Goal: Task Accomplishment & Management: Use online tool/utility

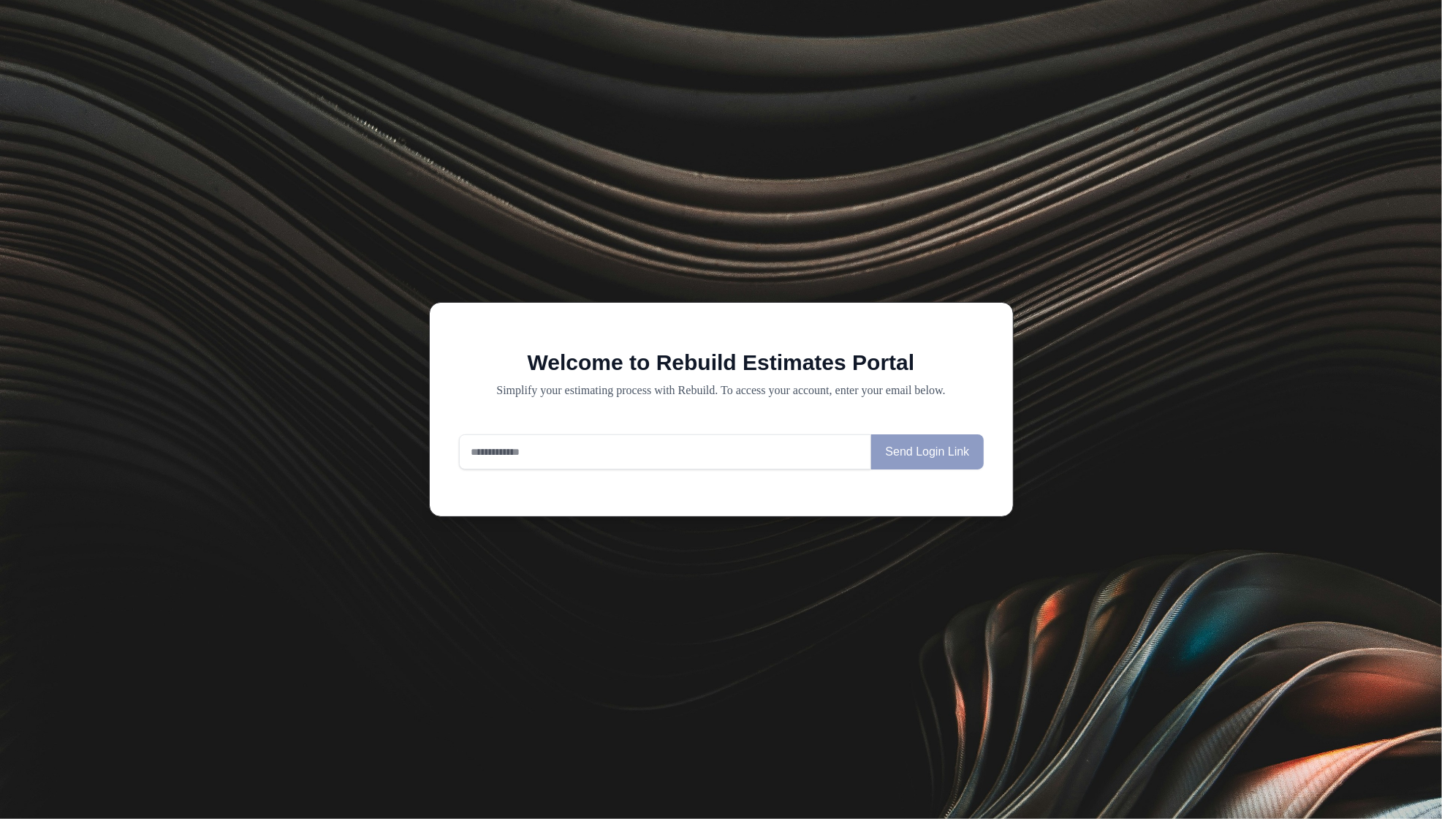
click at [777, 459] on input "email" at bounding box center [665, 451] width 413 height 35
type input "**********"
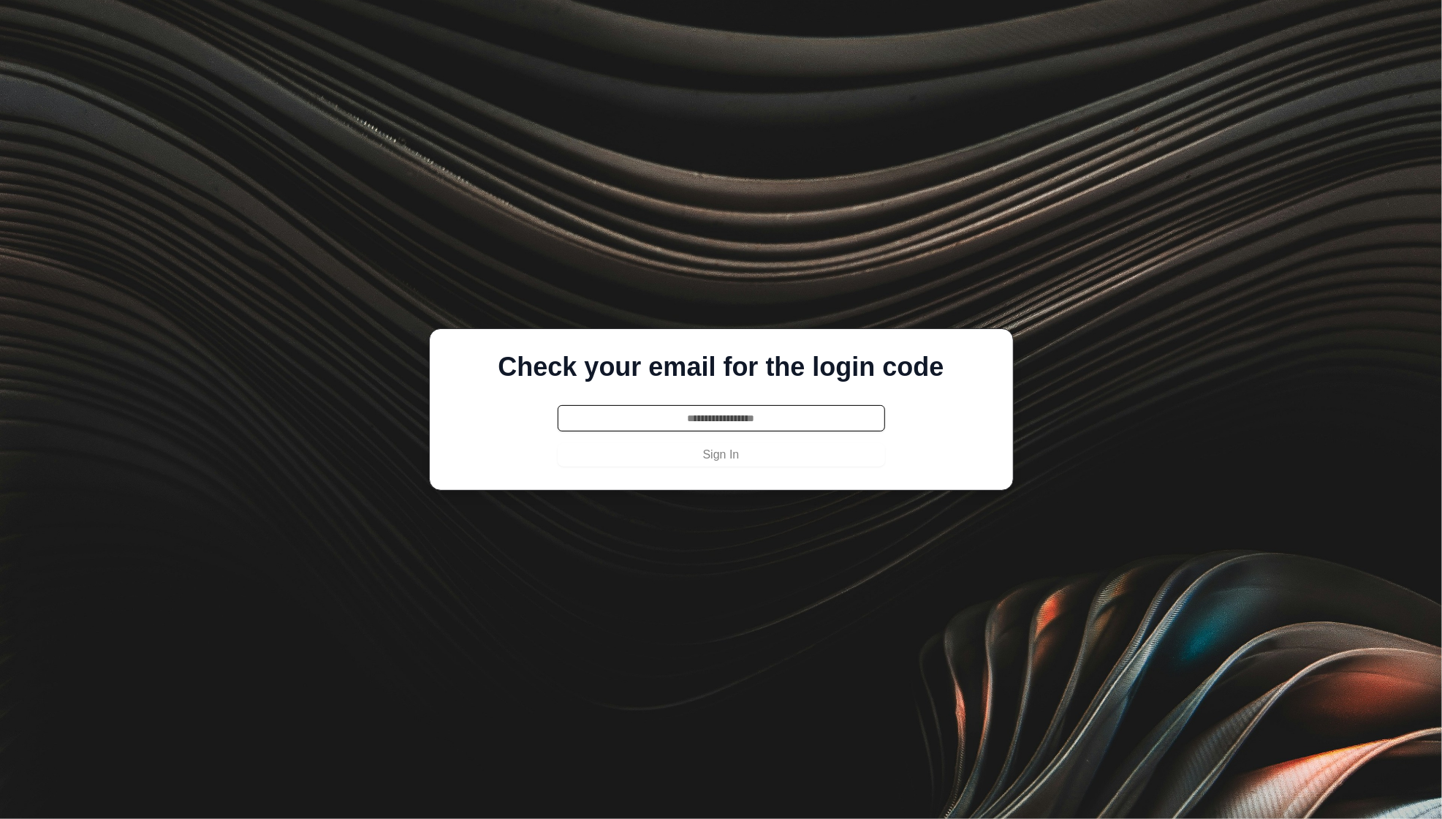
click at [781, 417] on input "text" at bounding box center [721, 418] width 327 height 26
paste input "******"
type input "******"
click at [768, 451] on button "Sign In" at bounding box center [721, 454] width 327 height 23
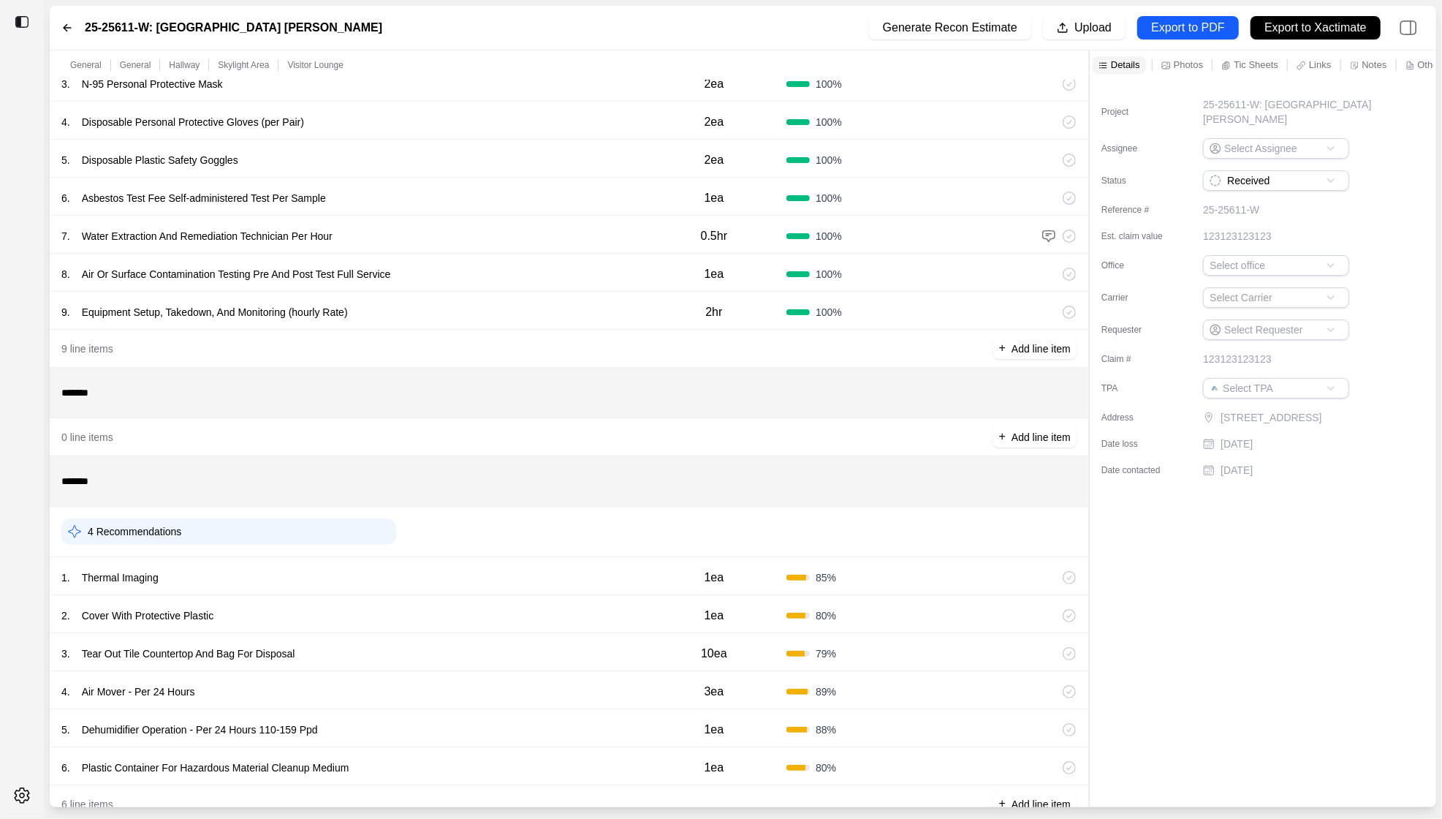
scroll to position [226, 0]
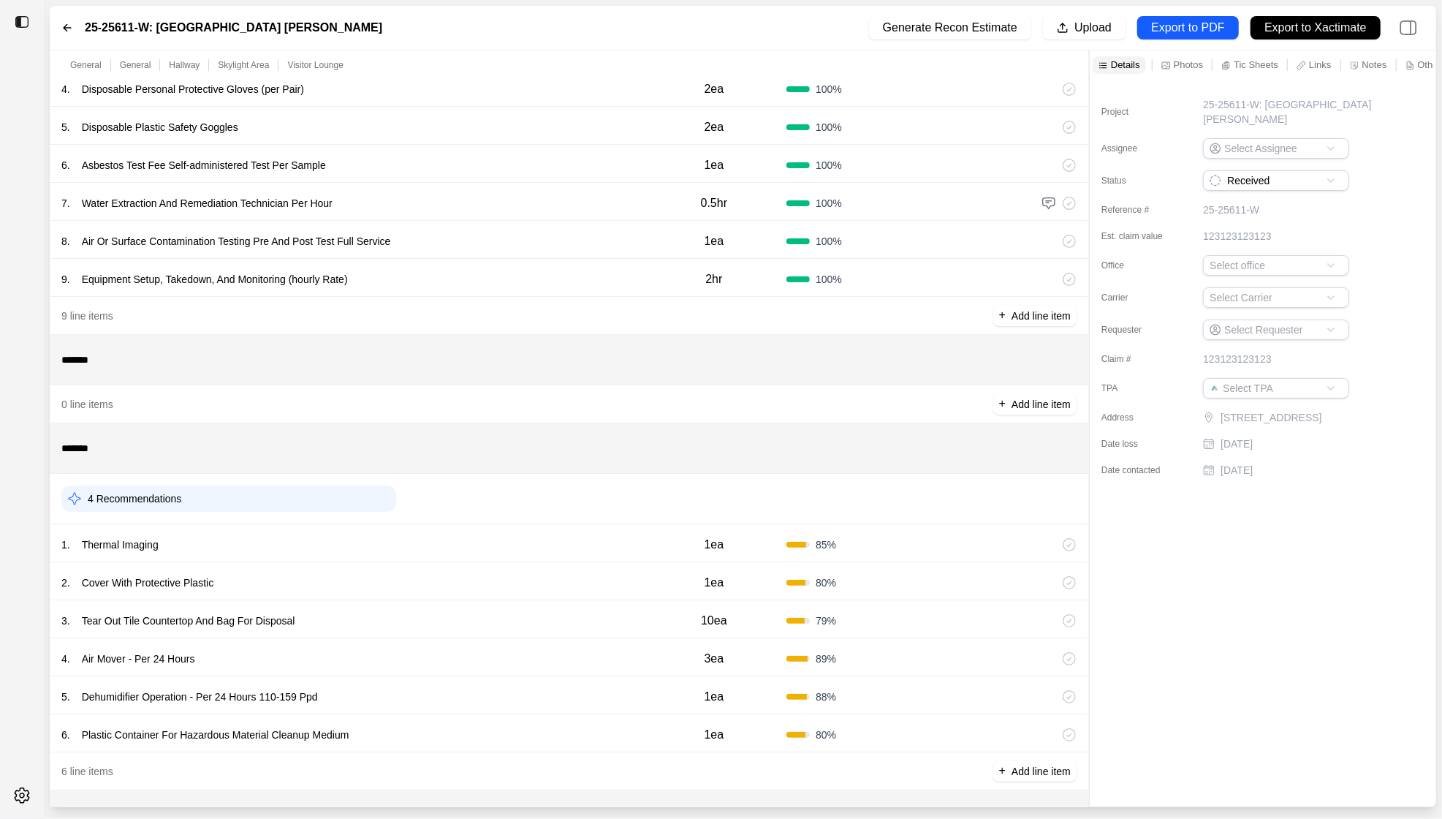
click at [506, 542] on div "1 . Thermal Imaging" at bounding box center [351, 544] width 580 height 20
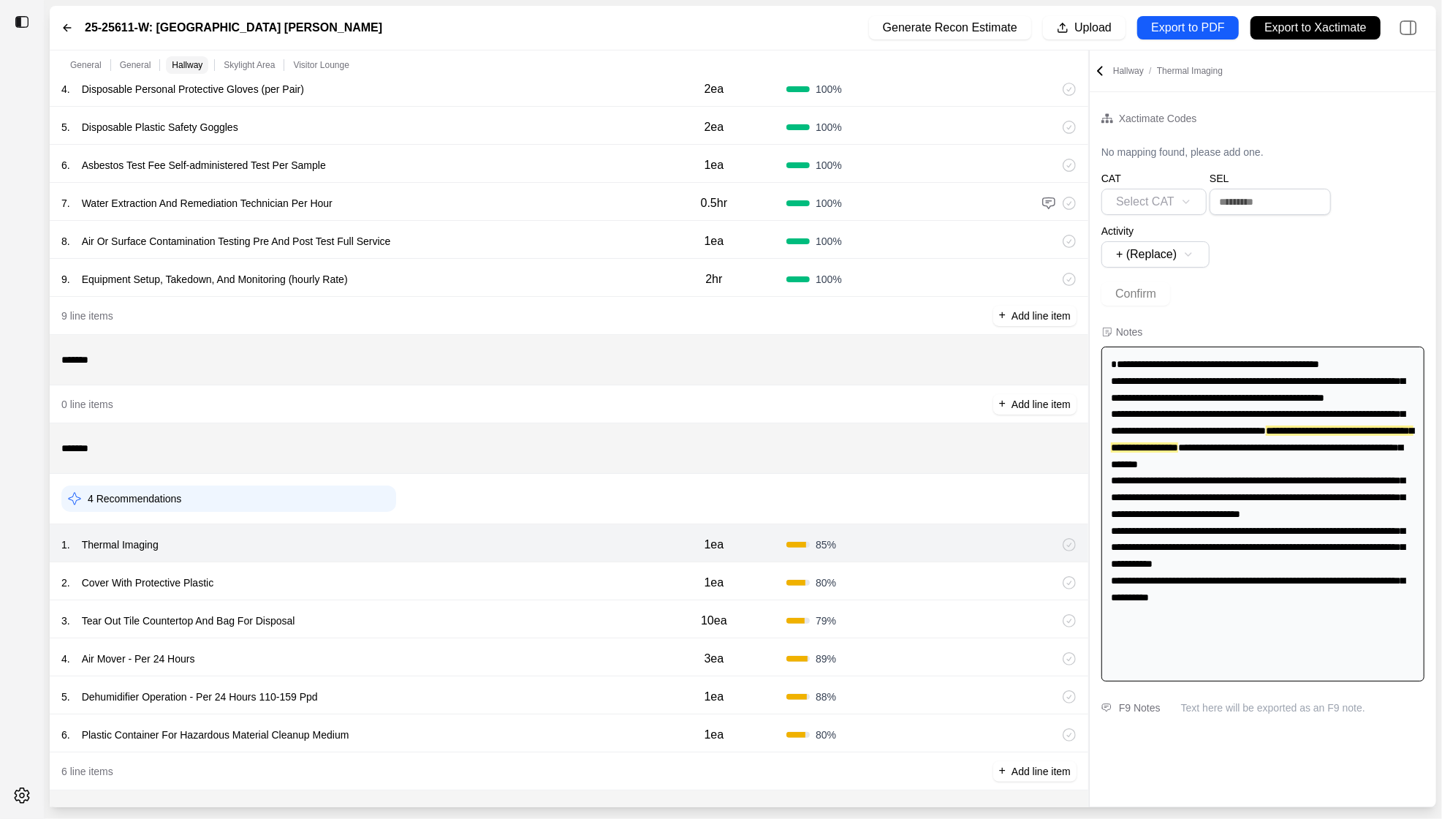
click at [502, 569] on div "2 . Cover With Protective Plastic 1ea 80 %" at bounding box center [569, 581] width 1039 height 38
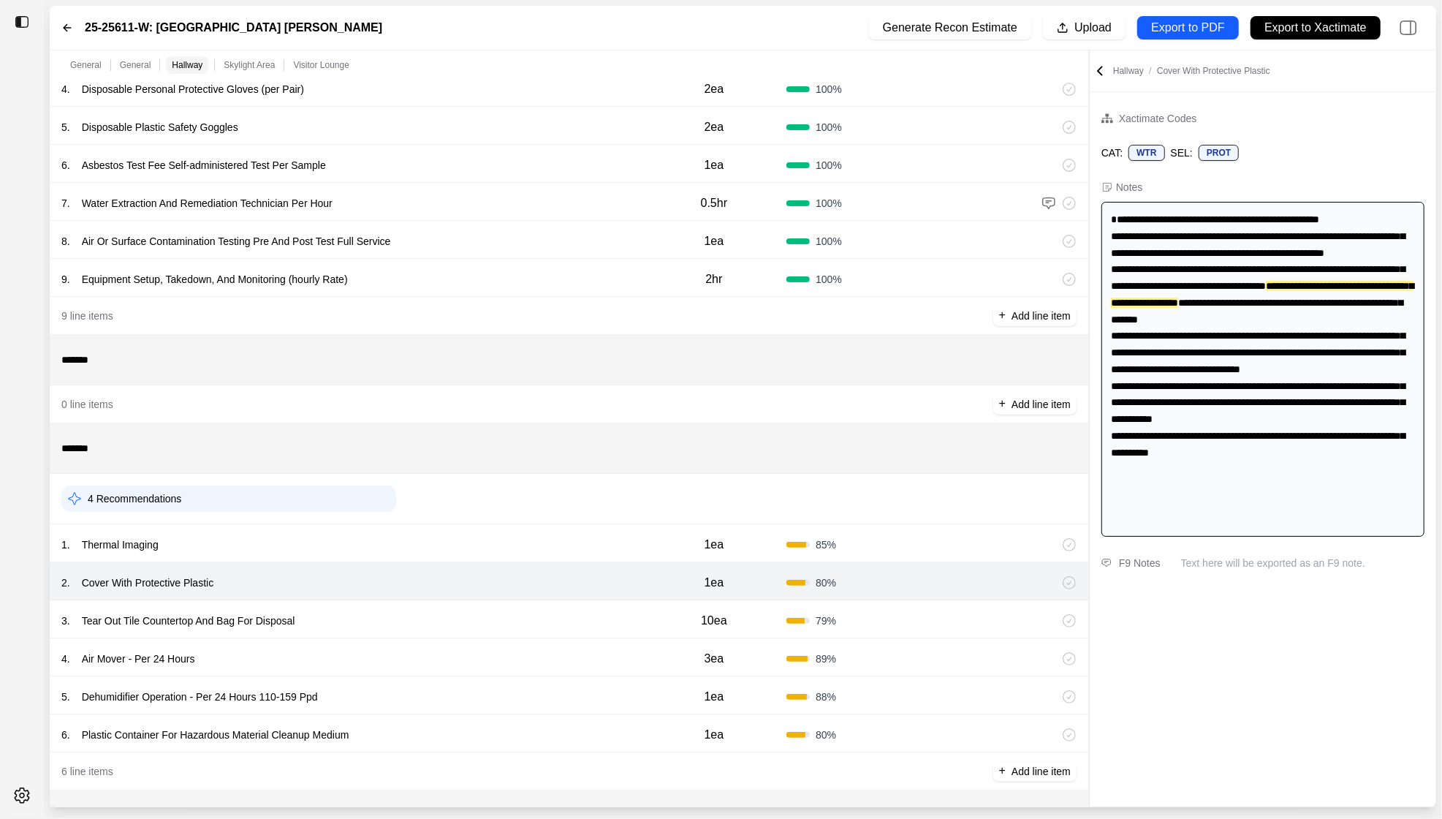
click at [500, 596] on div "2 . Cover With Protective Plastic 1ea 80 %" at bounding box center [569, 581] width 1039 height 38
click at [496, 604] on div "3 . Tear Out Tile Countertop And Bag For Disposal 10ea 79 %" at bounding box center [569, 619] width 1039 height 38
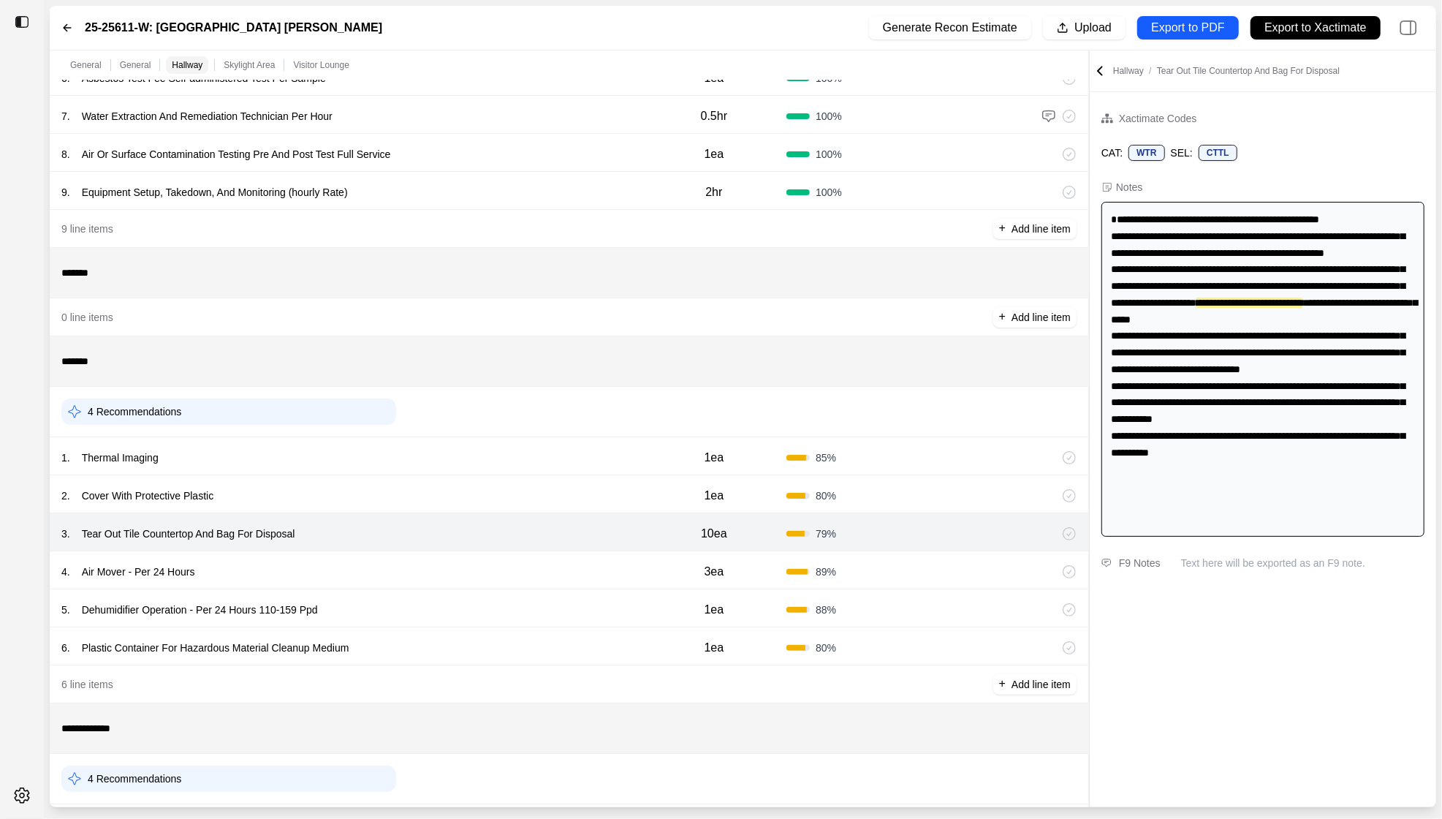
scroll to position [346, 0]
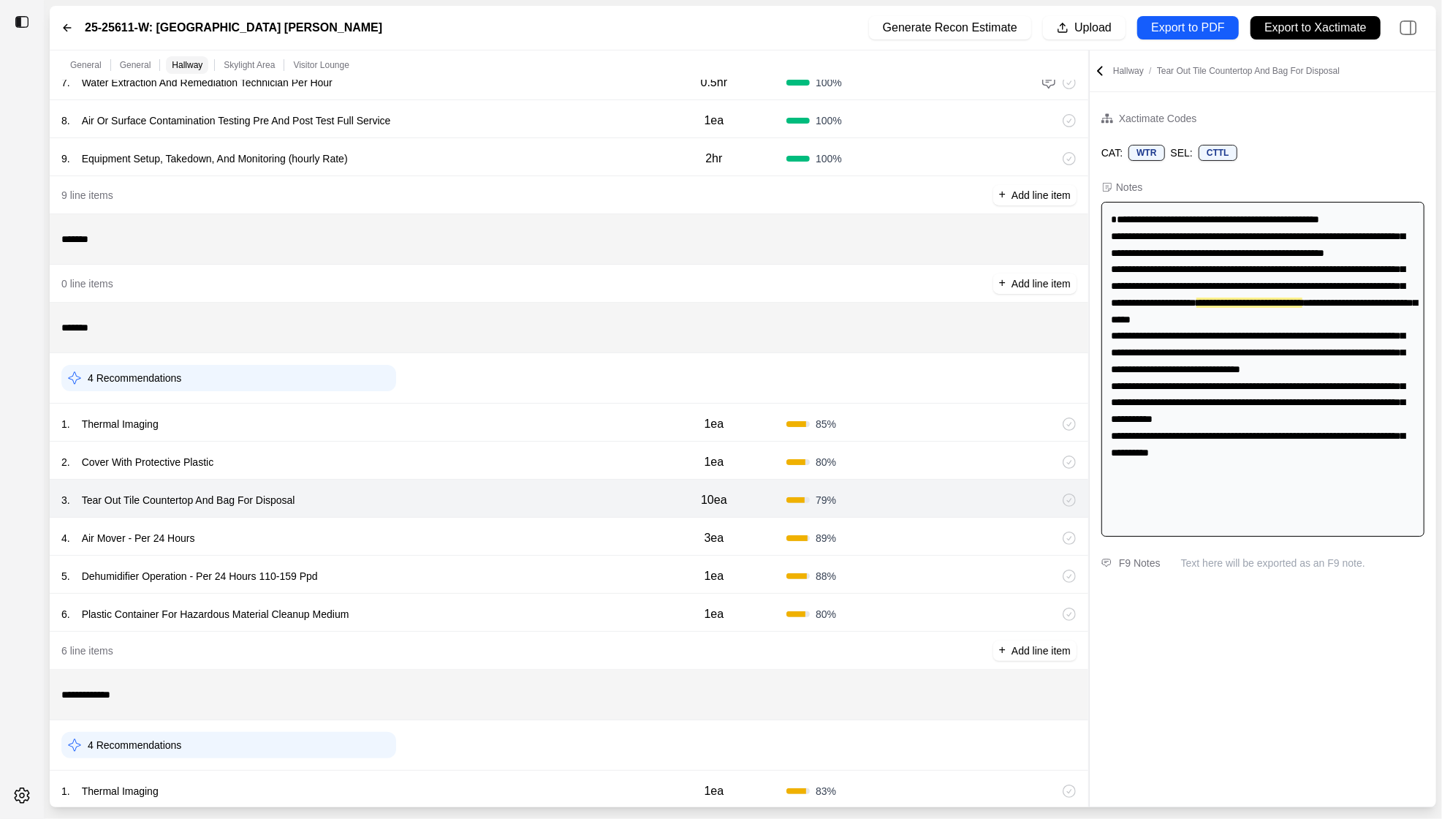
click at [518, 534] on div "4 . Air Mover - Per 24 Hours" at bounding box center [351, 538] width 580 height 20
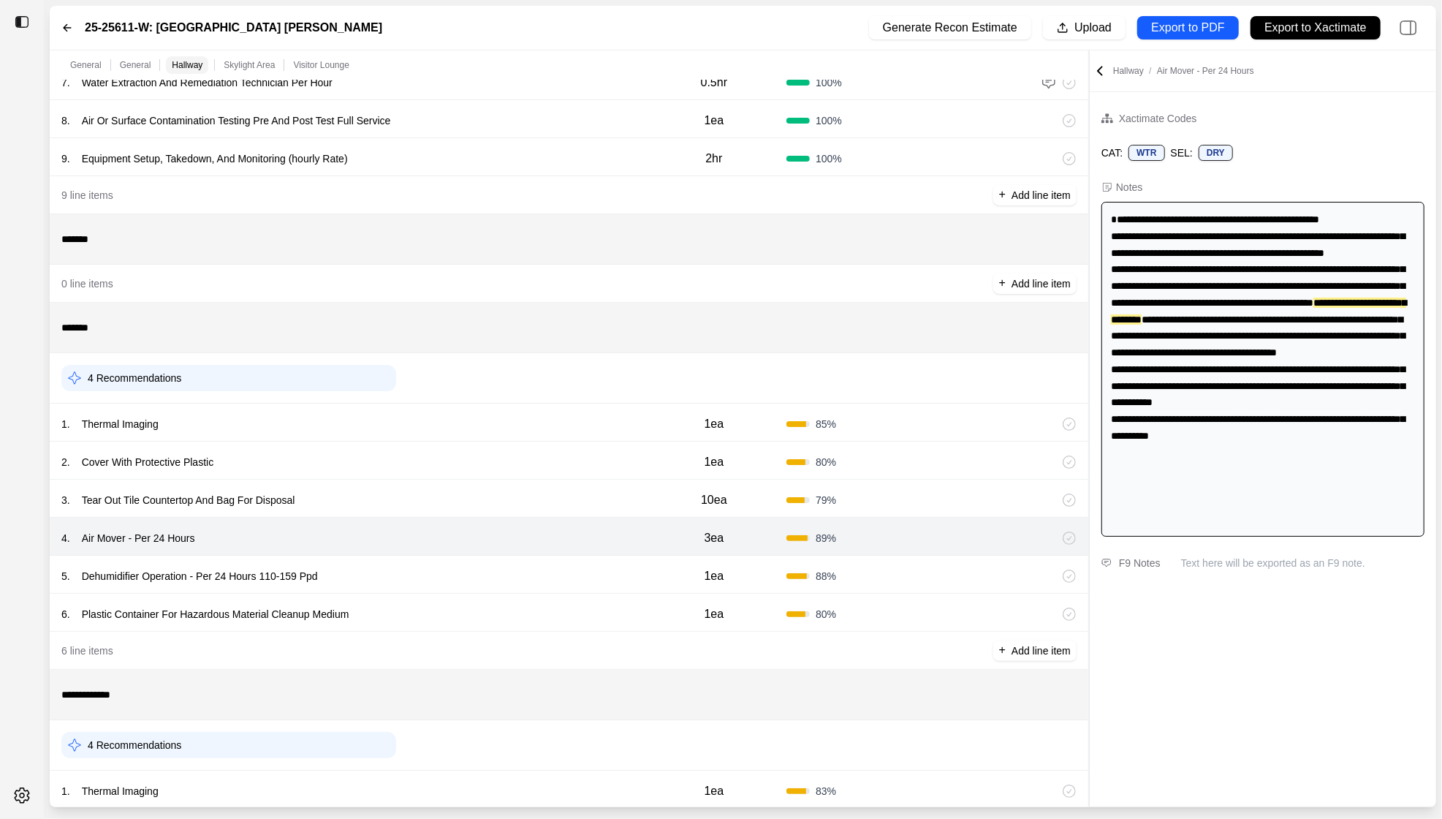
click at [500, 577] on div "5 . Dehumidifier Operation - Per 24 Hours 110-159 Ppd" at bounding box center [351, 576] width 580 height 20
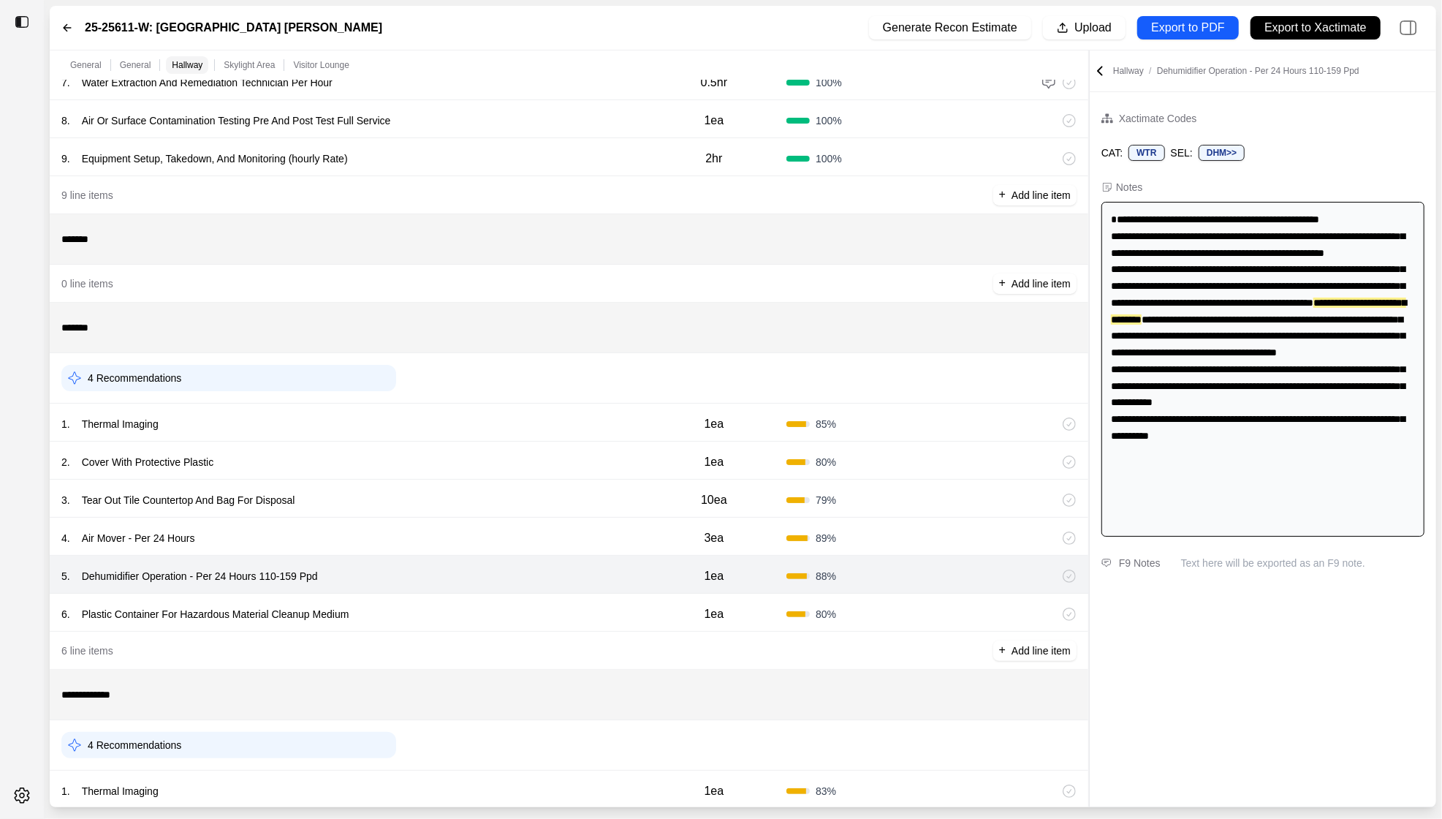
click at [499, 622] on div "6 . Plastic Container For Hazardous Material Cleanup Medium 1ea 80 %" at bounding box center [569, 613] width 1039 height 38
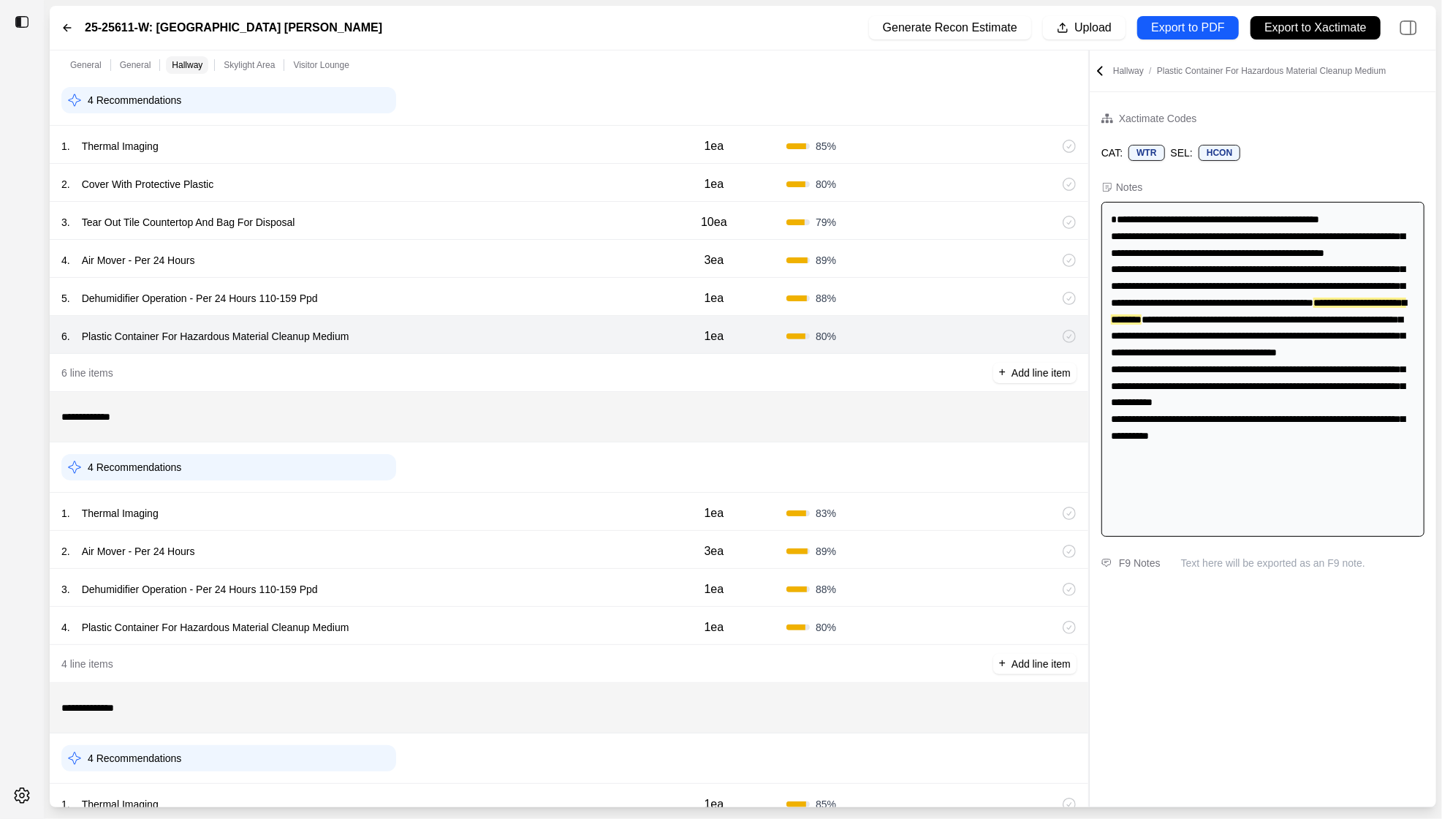
scroll to position [655, 0]
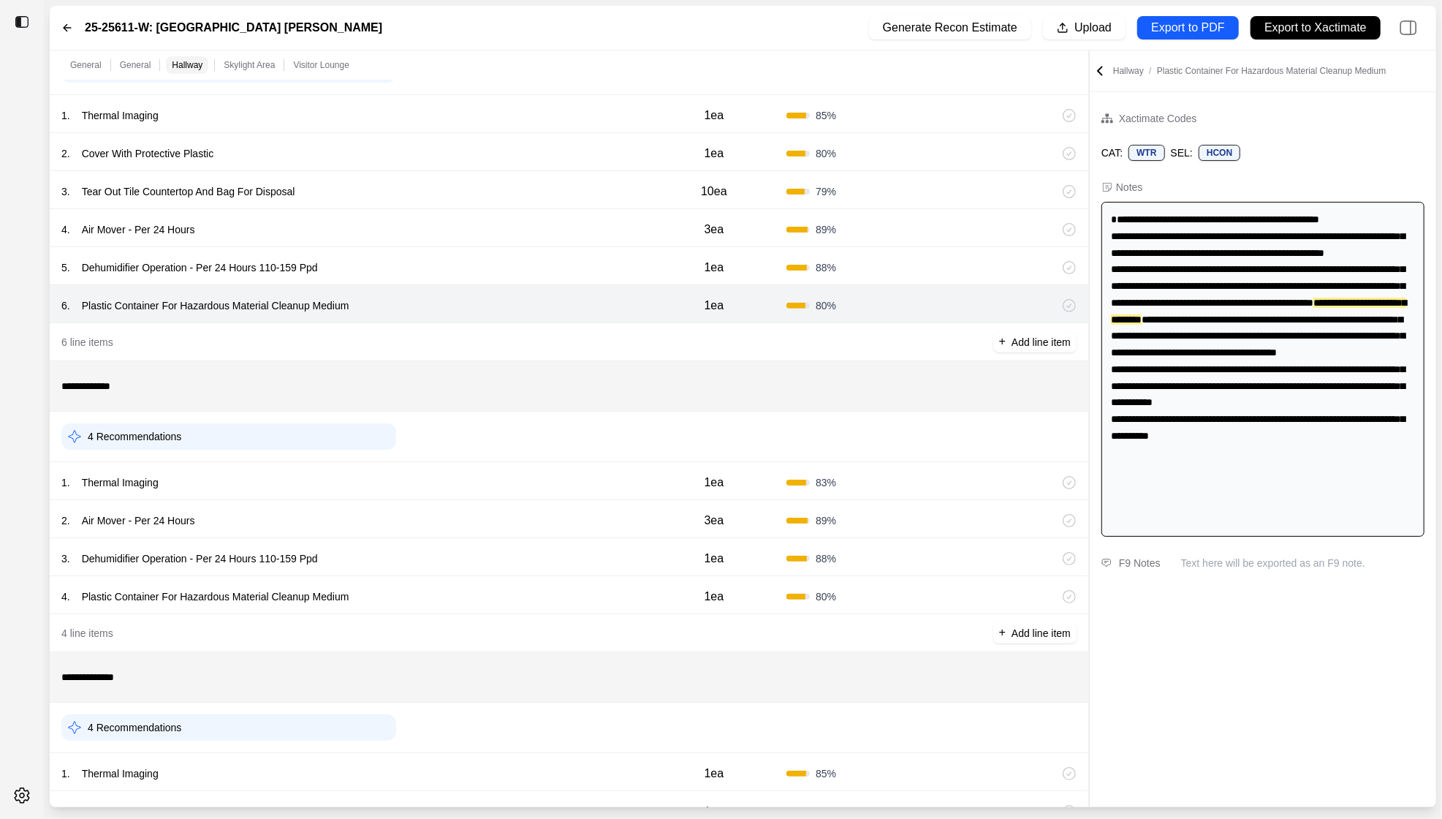
click at [527, 478] on div "1 . Thermal Imaging" at bounding box center [351, 482] width 580 height 20
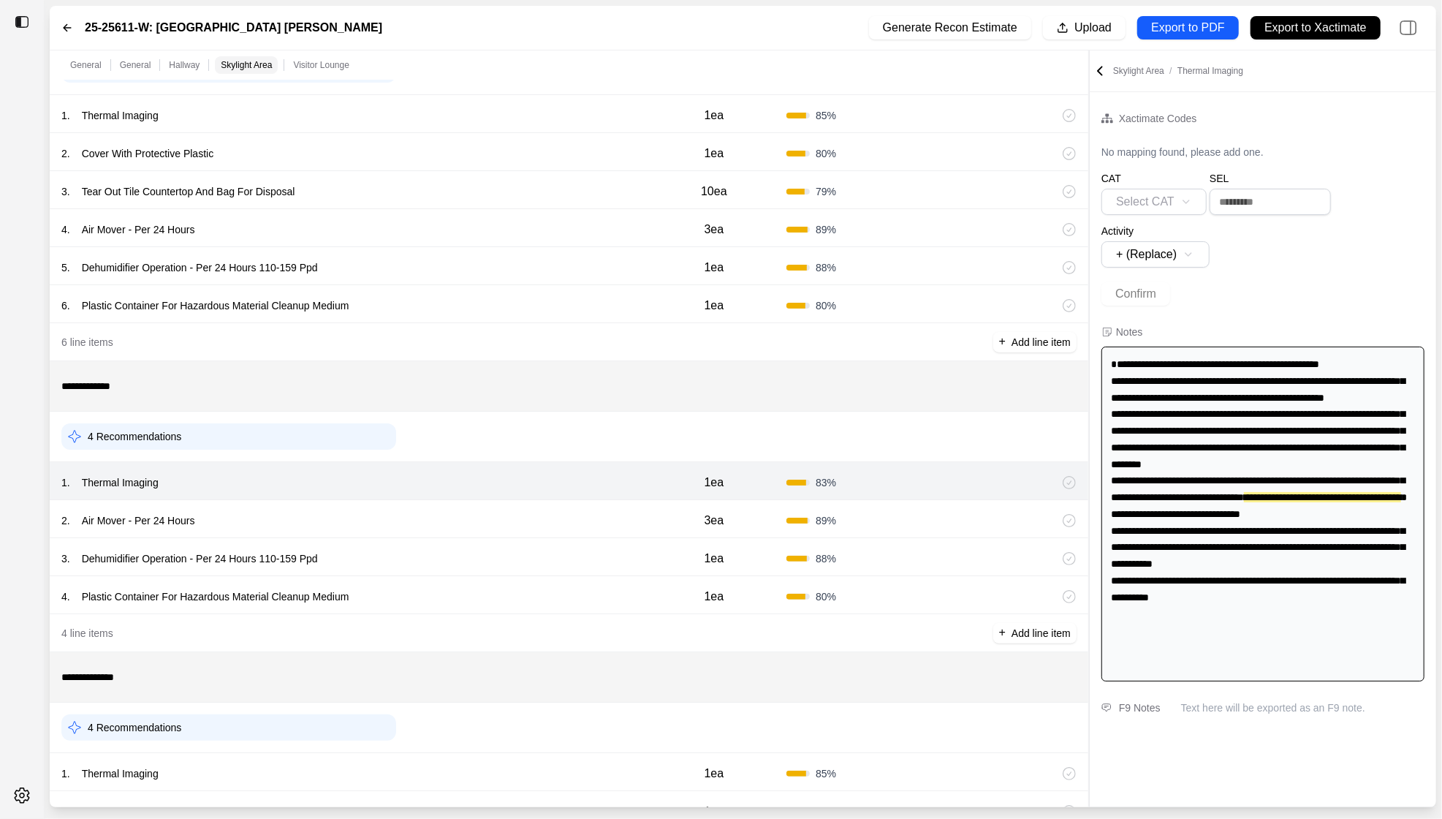
click at [526, 515] on div "2 . Air Mover - Per 24 Hours" at bounding box center [351, 520] width 580 height 20
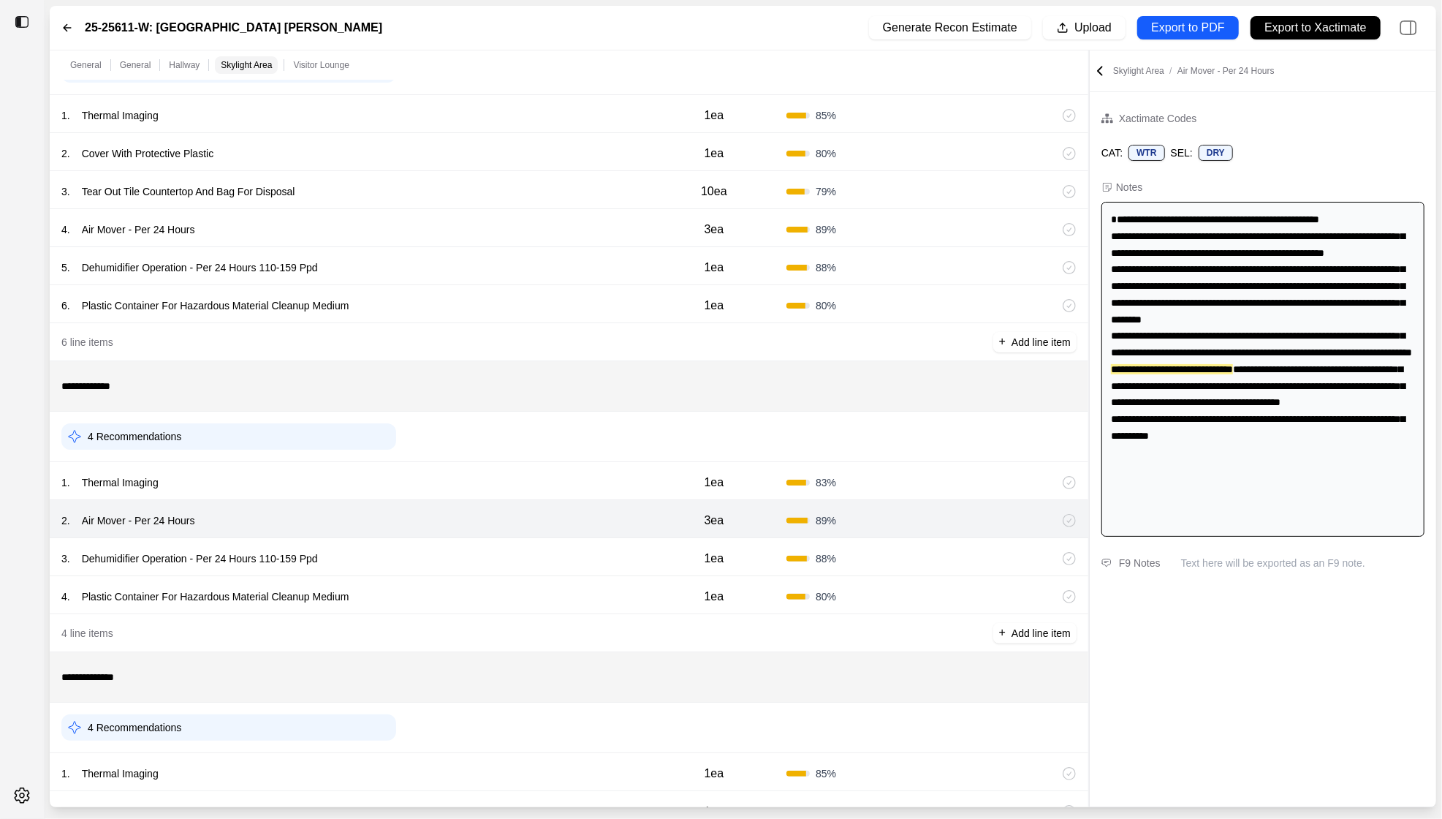
click at [524, 548] on div "3 . Dehumidifier Operation - Per 24 Hours 110-159 Ppd" at bounding box center [351, 558] width 580 height 20
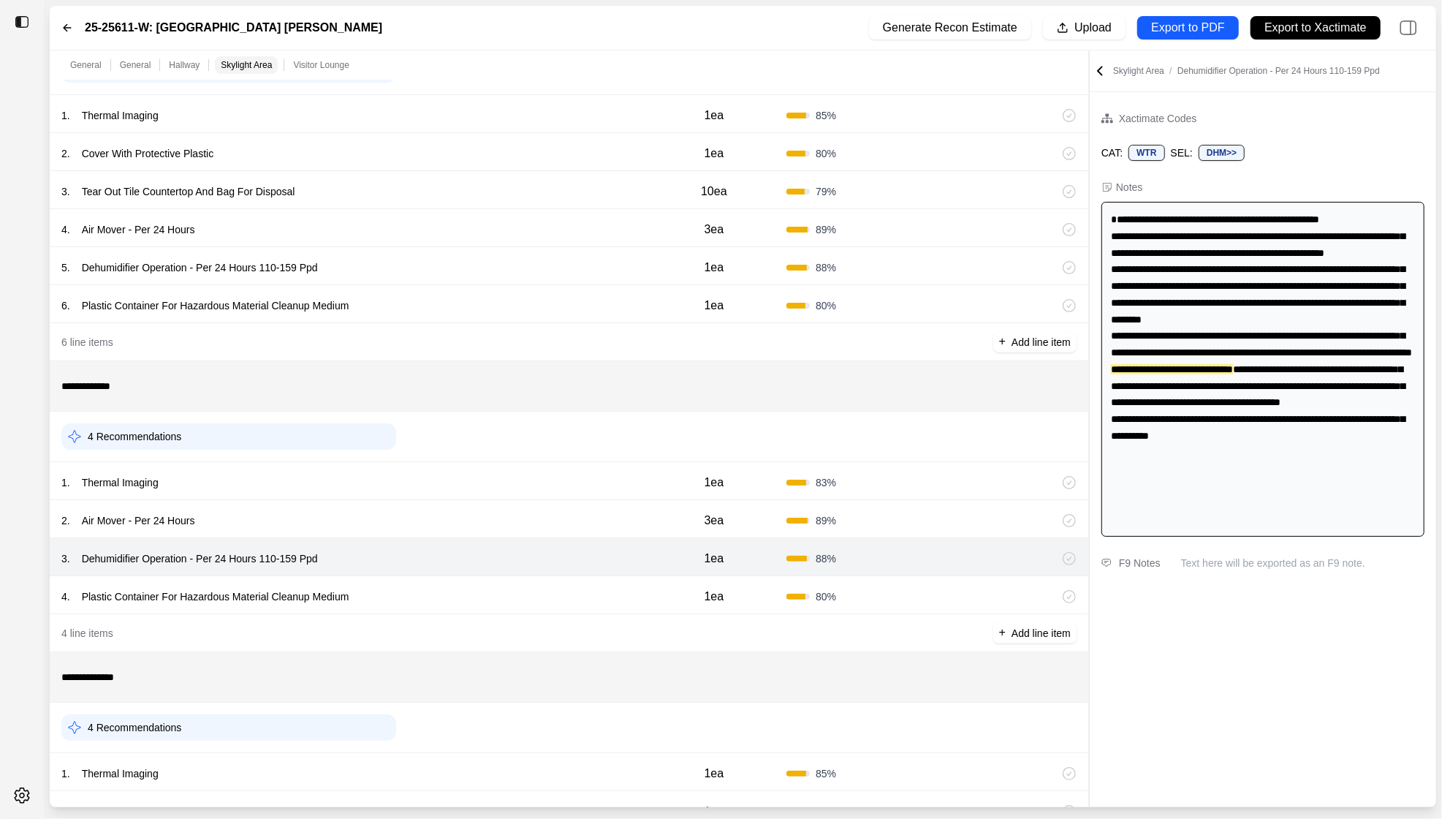
click at [524, 589] on div "4 . Plastic Container For Hazardous Material Cleanup Medium" at bounding box center [351, 596] width 580 height 20
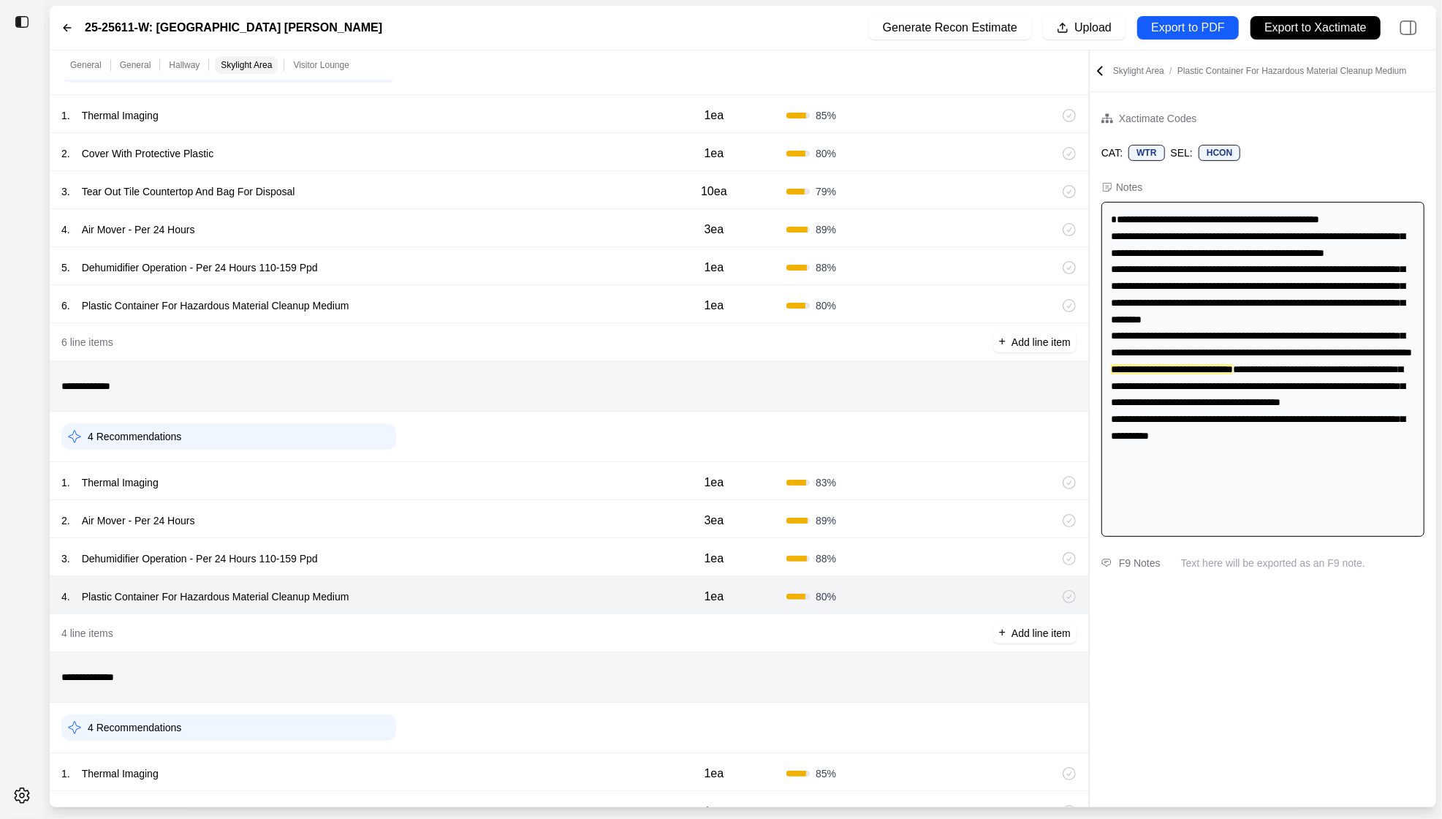
scroll to position [887, 0]
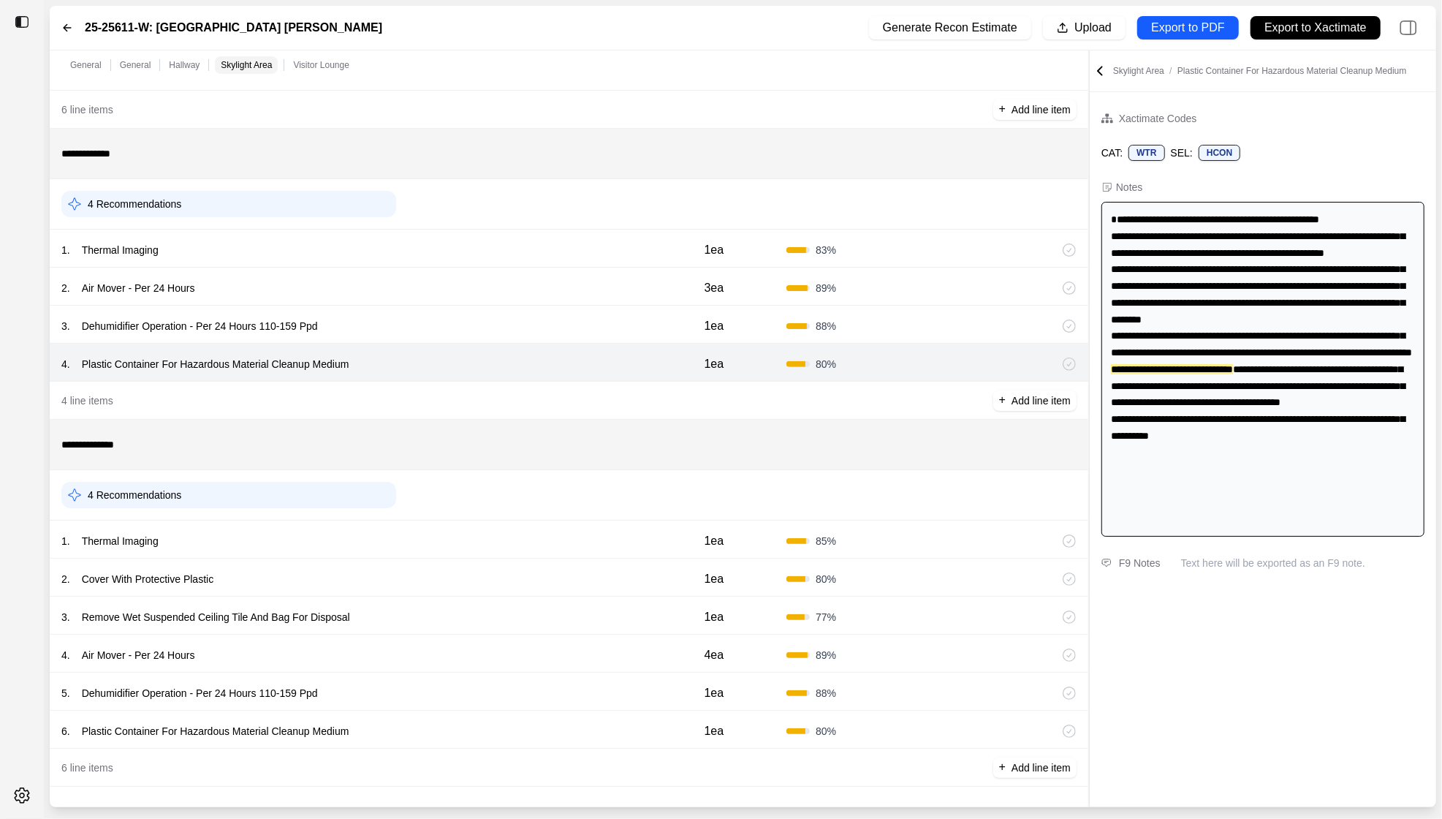
click at [526, 540] on div "1 . Thermal Imaging" at bounding box center [351, 541] width 580 height 20
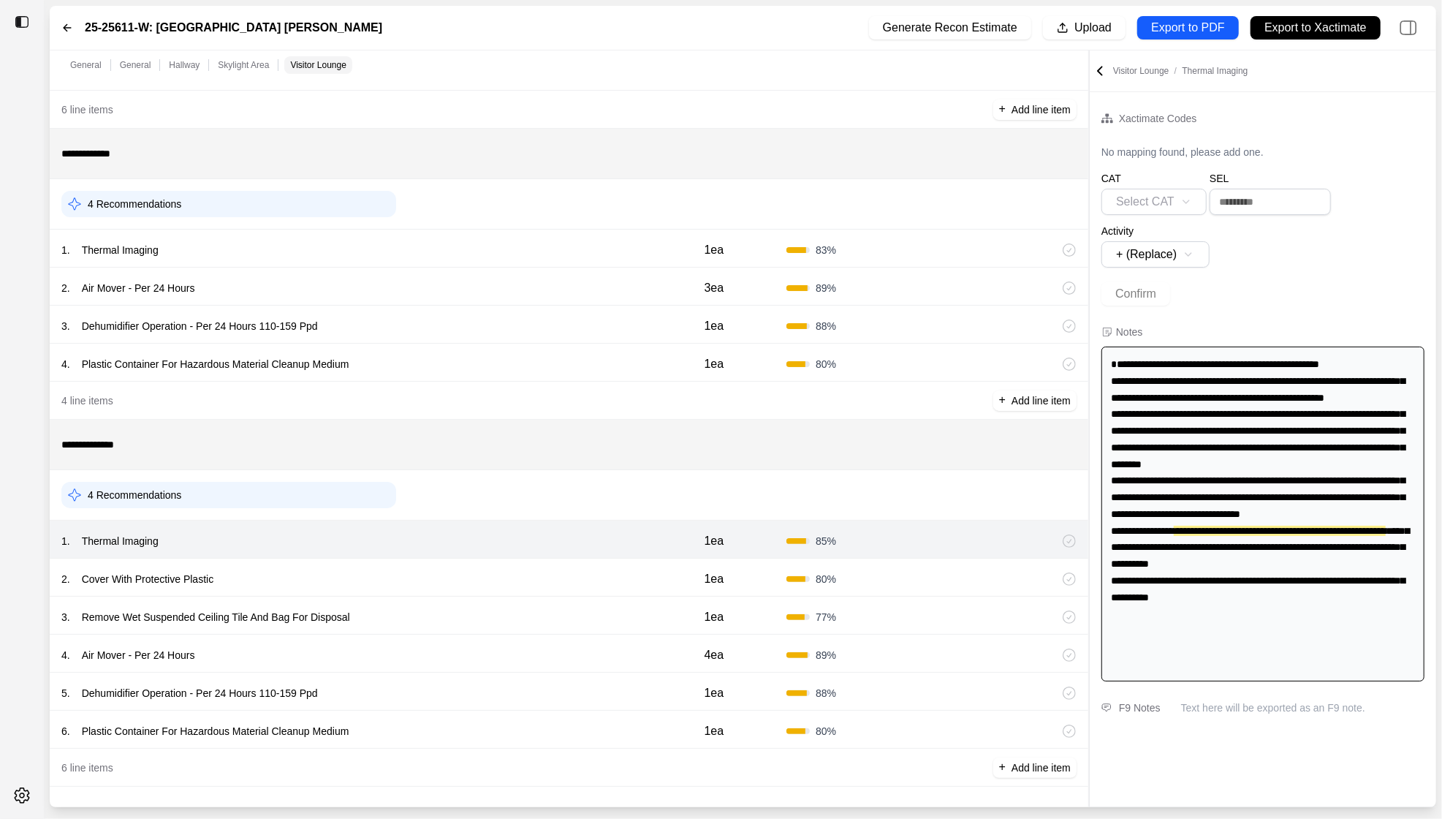
click at [526, 596] on div "3 . Remove Wet Suspended Ceiling Tile And Bag For Disposal 1ea 77 %" at bounding box center [569, 615] width 1039 height 38
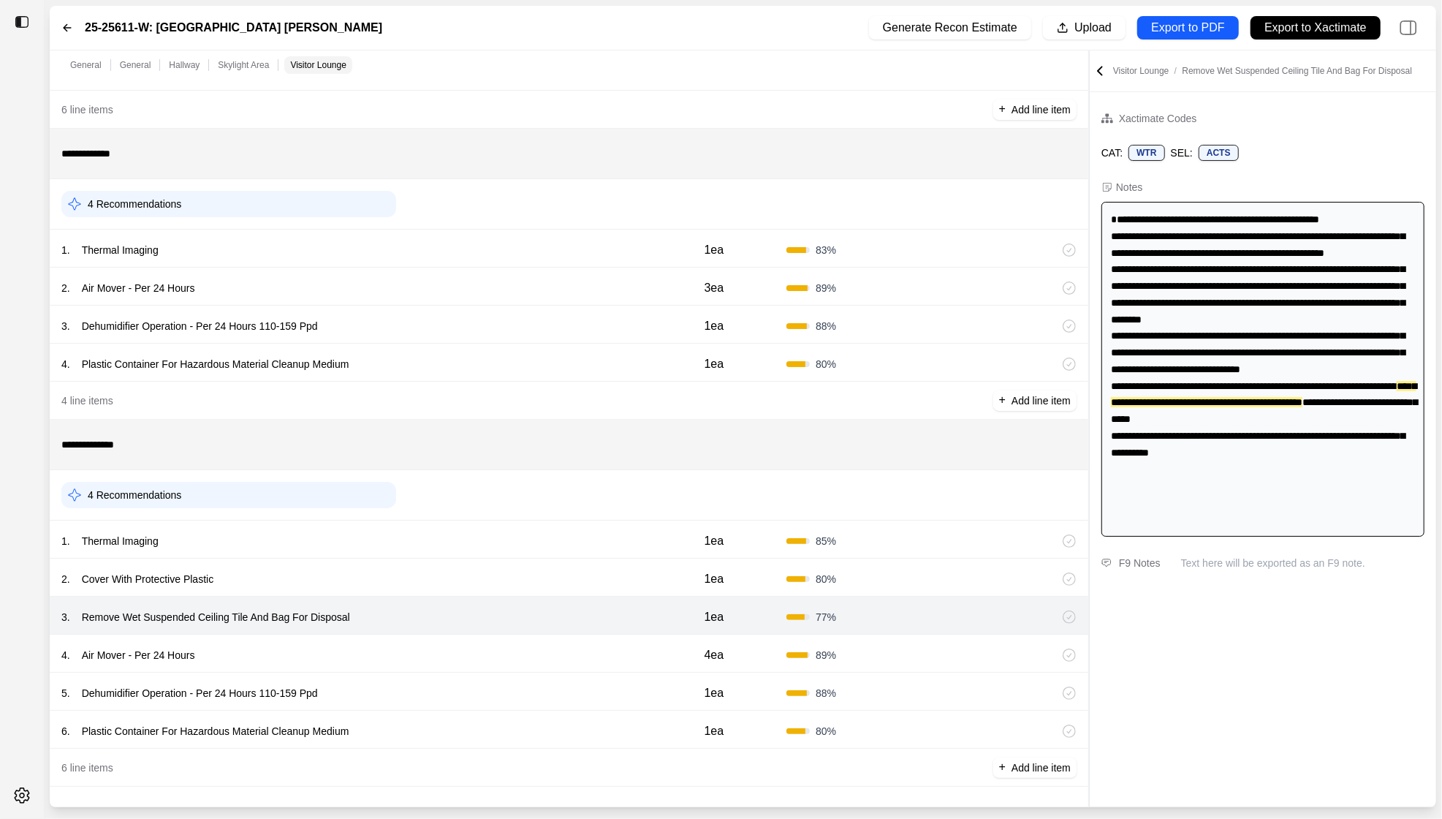
click at [520, 625] on div "3 . Remove Wet Suspended Ceiling Tile And Bag For Disposal 1ea 77 %" at bounding box center [569, 615] width 1039 height 38
click at [520, 637] on div "4 . Air Mover - Per 24 Hours 4ea 89 %" at bounding box center [569, 653] width 1039 height 38
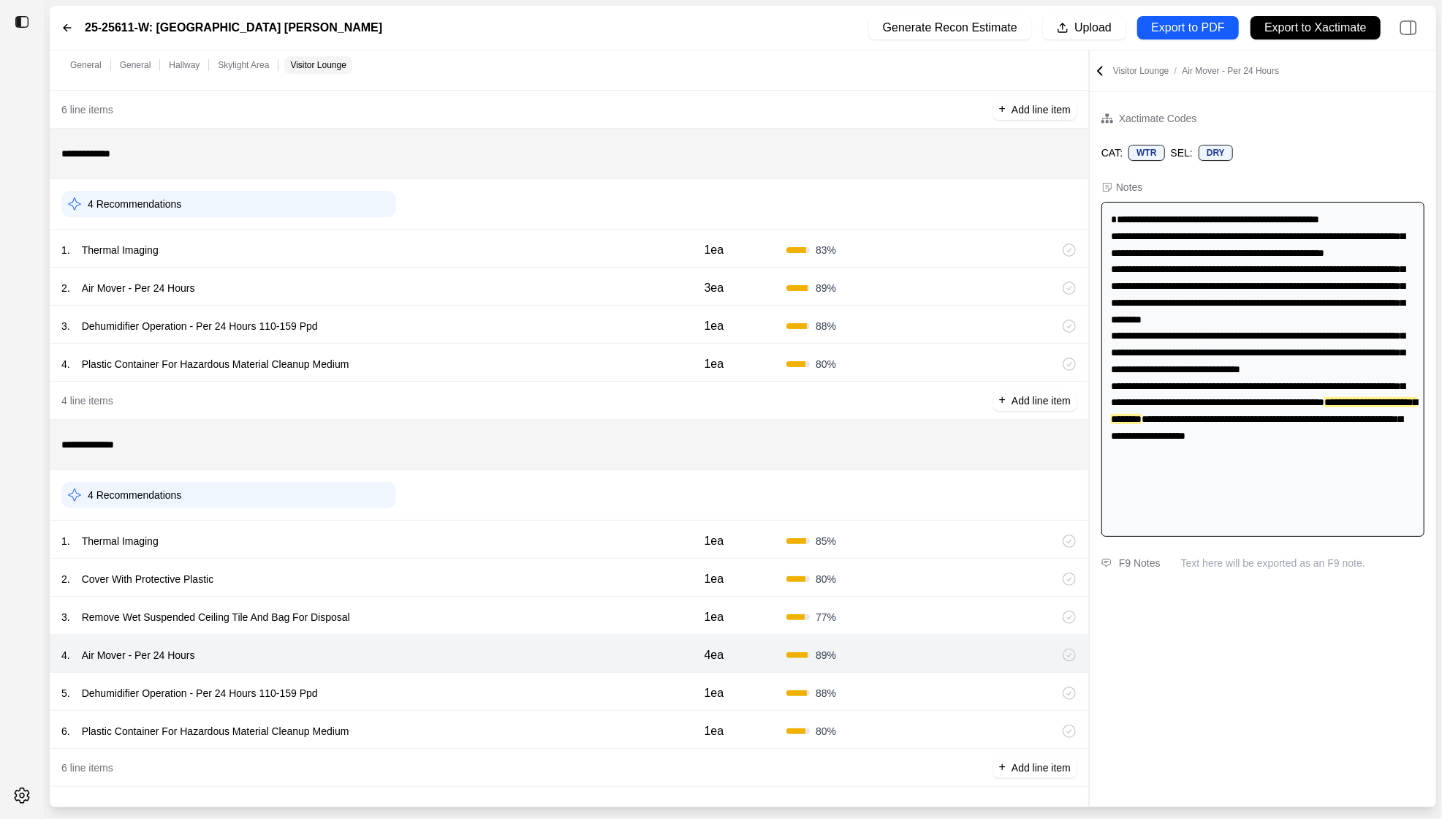
click at [510, 676] on div "5 . Dehumidifier Operation - Per 24 Hours 110-159 Ppd 1ea 88 %" at bounding box center [569, 691] width 1039 height 38
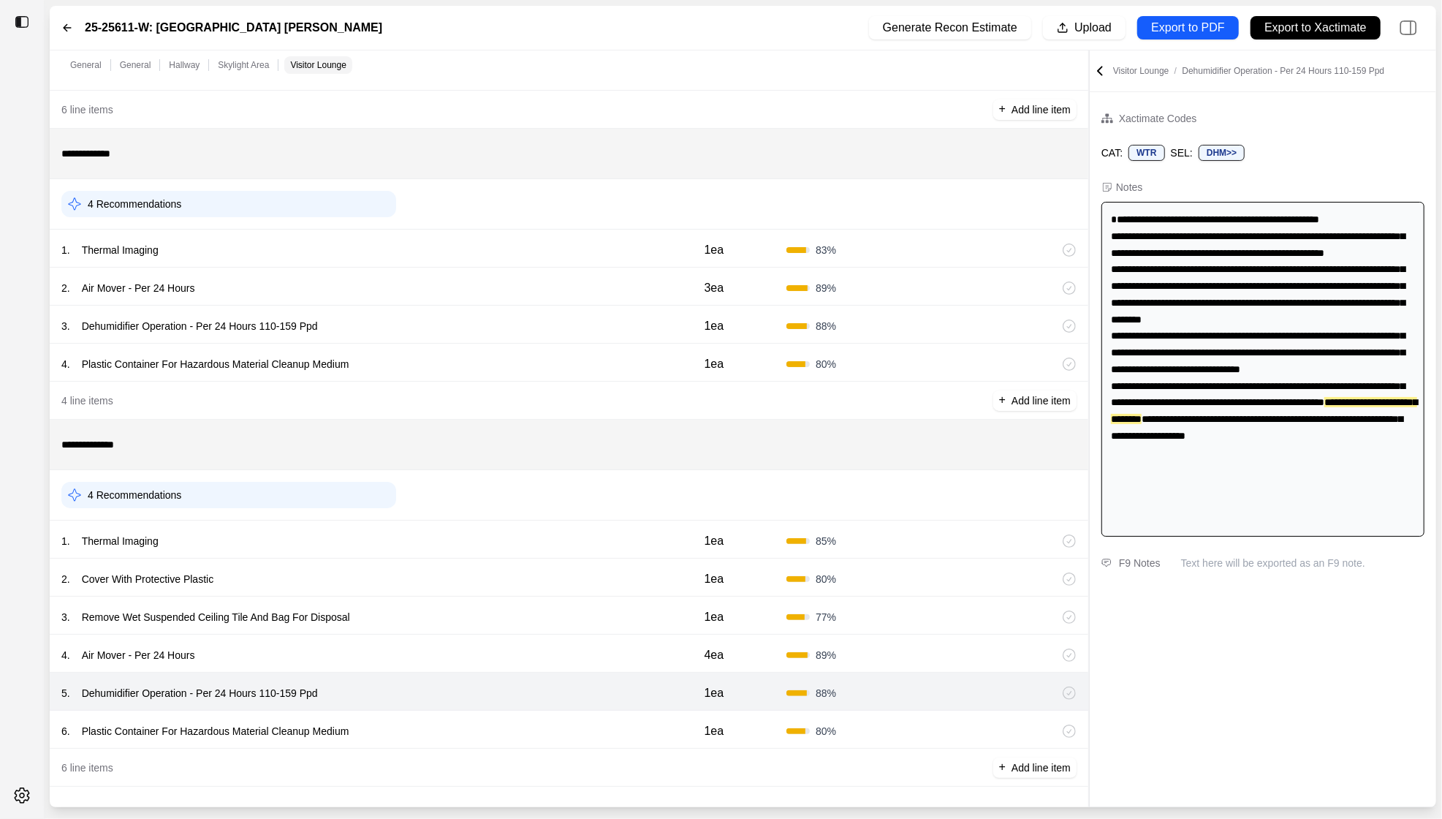
click at [507, 715] on div "6 . Plastic Container For Hazardous Material Cleanup Medium 1ea 80 %" at bounding box center [569, 729] width 1039 height 38
